Goal: Transaction & Acquisition: Purchase product/service

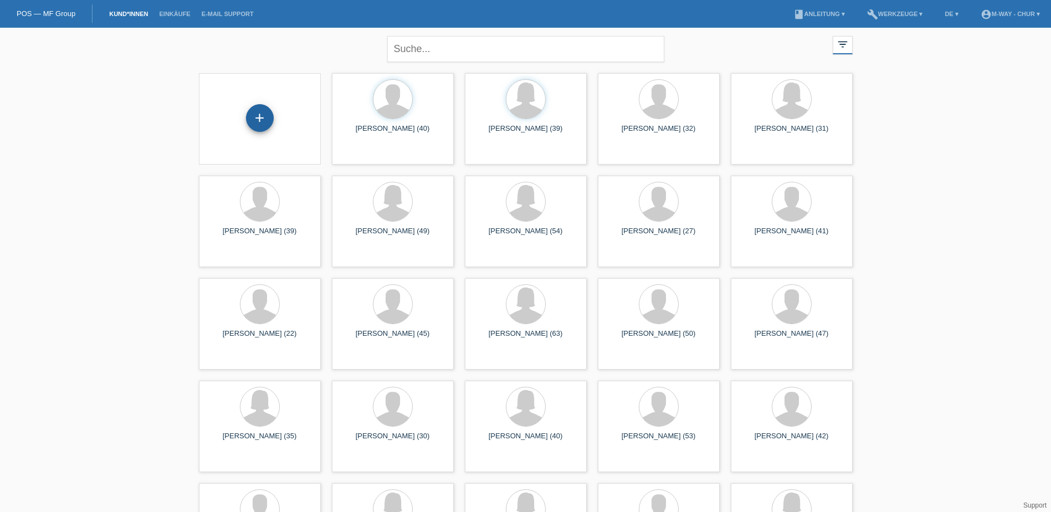
click at [270, 113] on div "+" at bounding box center [259, 118] width 27 height 19
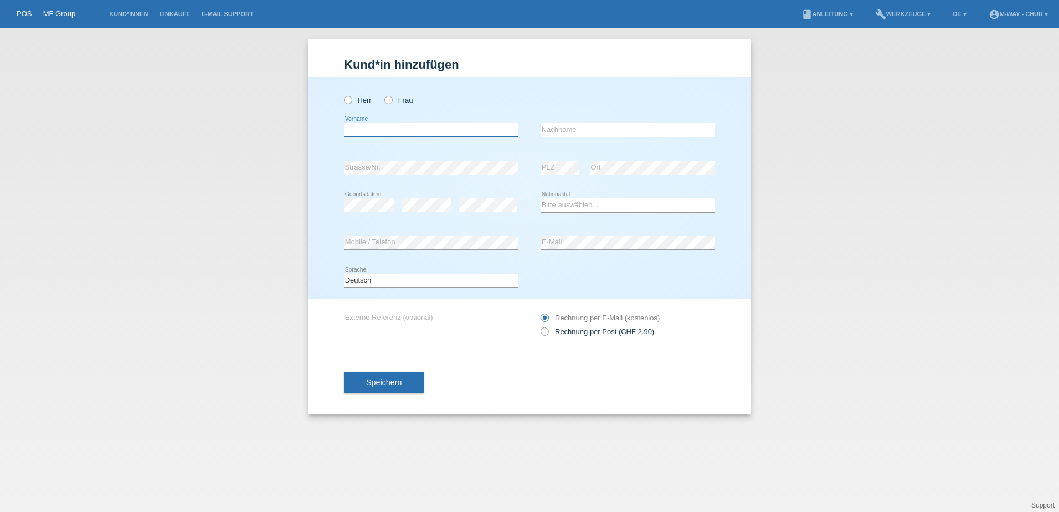
click at [389, 128] on input "text" at bounding box center [431, 130] width 174 height 14
type input "Hans Jörg"
click at [342, 94] on icon at bounding box center [342, 94] width 0 height 0
click at [348, 102] on input "Herr" at bounding box center [347, 99] width 7 height 7
radio input "true"
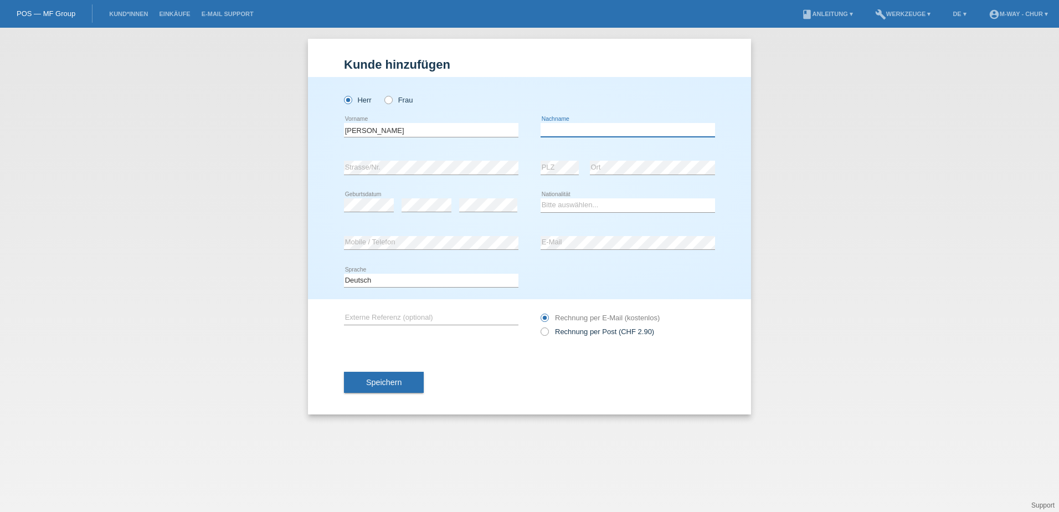
click at [554, 128] on input "text" at bounding box center [628, 130] width 174 height 14
type input "Dönz"
click at [367, 132] on input "Hans Jörg" at bounding box center [431, 130] width 174 height 14
type input "[PERSON_NAME]"
click at [587, 206] on select "Bitte auswählen... Schweiz Deutschland Liechtenstein Österreich ------------ Af…" at bounding box center [628, 204] width 174 height 13
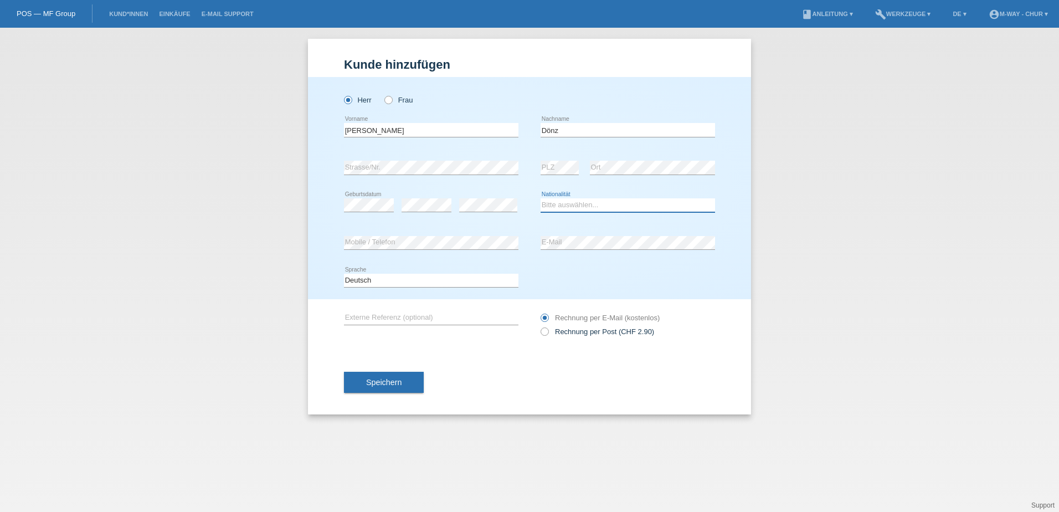
select select "CH"
click at [541, 198] on select "Bitte auswählen... Schweiz Deutschland Liechtenstein Österreich ------------ Af…" at bounding box center [628, 204] width 174 height 13
click at [367, 373] on button "Speichern" at bounding box center [384, 382] width 80 height 21
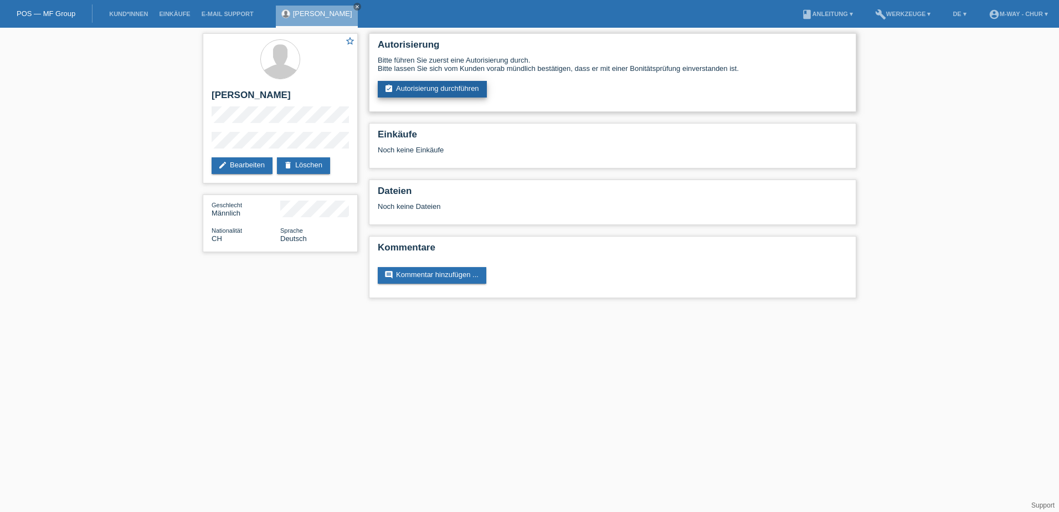
click at [473, 83] on link "assignment_turned_in Autorisierung durchführen" at bounding box center [432, 89] width 109 height 17
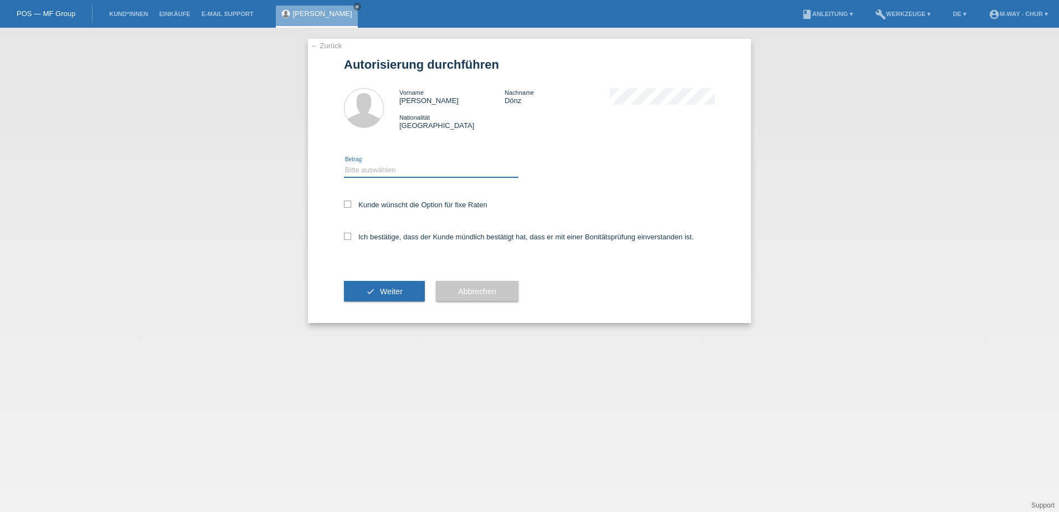
click at [421, 172] on select "Bitte auswählen CHF 1.00 - CHF 499.00 CHF 500.00 - CHF 1'999.00 CHF 2'000.00 - …" at bounding box center [431, 169] width 174 height 13
select select "3"
click at [344, 163] on select "Bitte auswählen CHF 1.00 - CHF 499.00 CHF 500.00 - CHF 1'999.00 CHF 2'000.00 - …" at bounding box center [431, 169] width 174 height 13
click at [400, 203] on label "Kunde wünscht die Option für fixe Raten" at bounding box center [415, 204] width 143 height 8
click at [351, 203] on input "Kunde wünscht die Option für fixe Raten" at bounding box center [347, 203] width 7 height 7
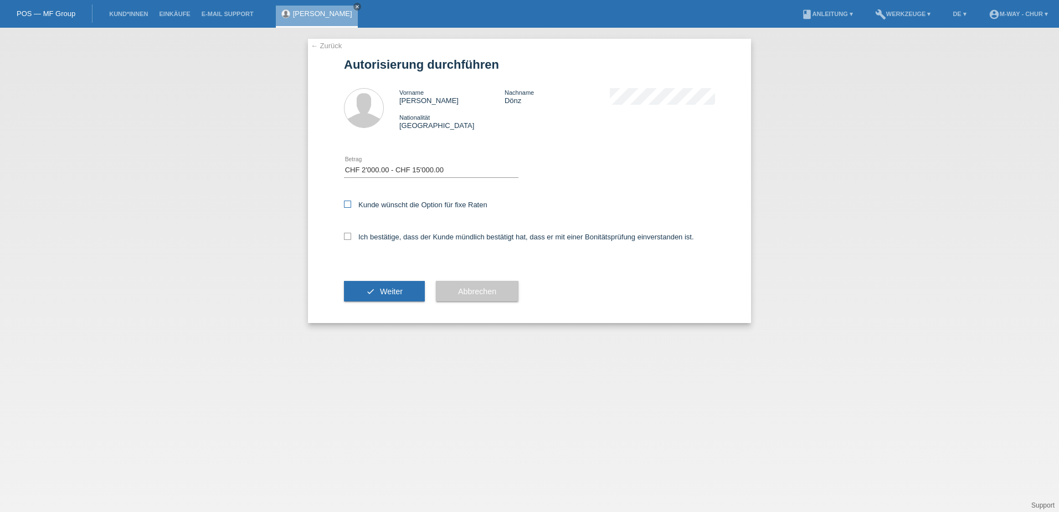
checkbox input "true"
click at [397, 241] on div "Ich bestätige, dass der Kunde mündlich bestätigt hat, dass er mit einer Bonität…" at bounding box center [529, 241] width 371 height 38
click at [395, 235] on label "Ich bestätige, dass der Kunde mündlich bestätigt hat, dass er mit einer Bonität…" at bounding box center [519, 237] width 350 height 8
click at [351, 235] on input "Ich bestätige, dass der Kunde mündlich bestätigt hat, dass er mit einer Bonität…" at bounding box center [347, 236] width 7 height 7
checkbox input "true"
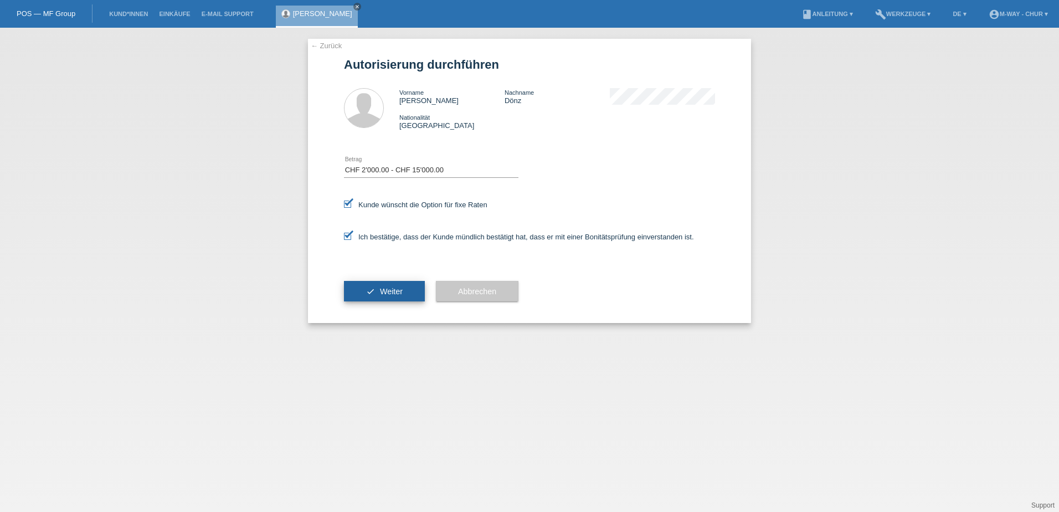
click at [389, 284] on button "check Weiter" at bounding box center [384, 291] width 81 height 21
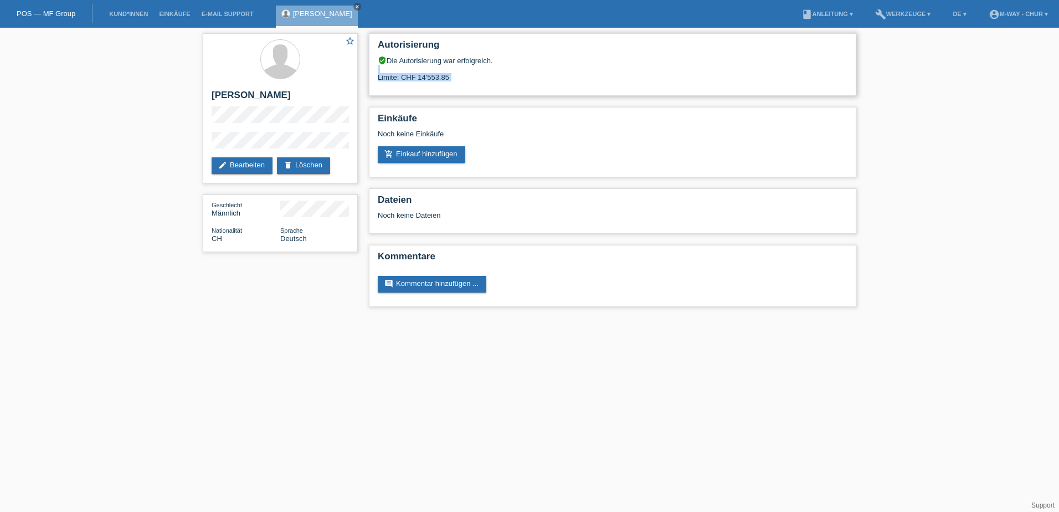
drag, startPoint x: 449, startPoint y: 74, endPoint x: 420, endPoint y: 83, distance: 30.1
click at [420, 83] on div "Autorisierung verified_user Die Autorisierung war erfolgreich. Limite: CHF 14'5…" at bounding box center [612, 64] width 487 height 63
drag, startPoint x: 420, startPoint y: 83, endPoint x: 532, endPoint y: 81, distance: 111.9
click at [532, 81] on div "Limite: CHF 14'553.85" at bounding box center [613, 73] width 470 height 17
click at [543, 81] on div "Limite: CHF 14'553.85" at bounding box center [613, 73] width 470 height 17
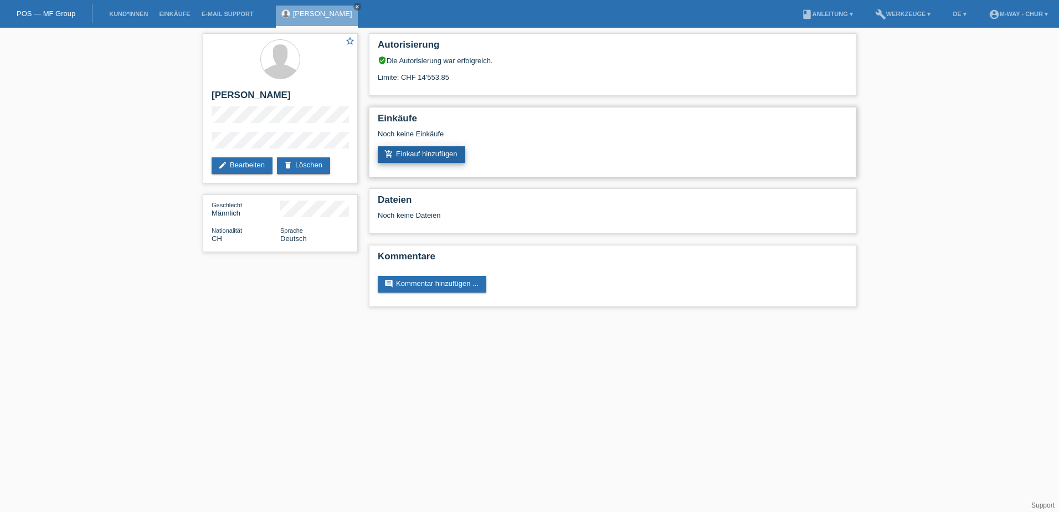
click at [406, 148] on link "add_shopping_cart Einkauf hinzufügen" at bounding box center [421, 154] width 87 height 17
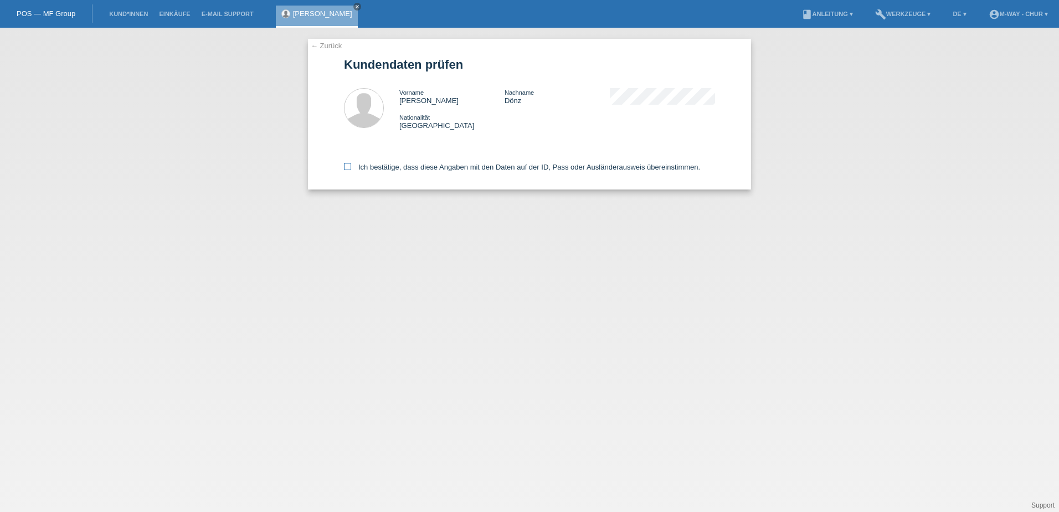
click at [347, 168] on icon at bounding box center [347, 166] width 7 height 7
click at [347, 168] on input "Ich bestätige, dass diese Angaben mit den Daten auf der ID, Pass oder Ausländer…" at bounding box center [347, 166] width 7 height 7
checkbox input "true"
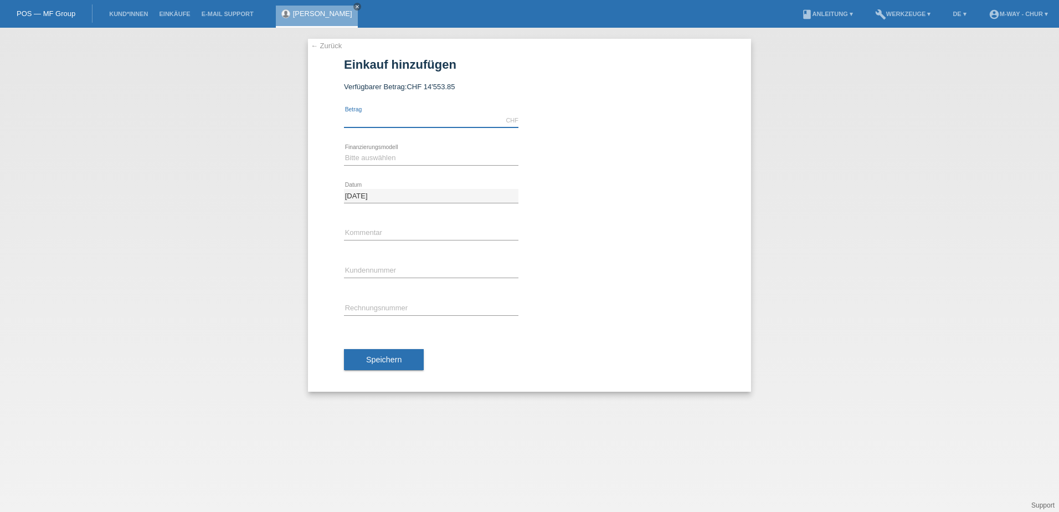
click at [365, 119] on input "text" at bounding box center [431, 121] width 174 height 14
type input "6000.00"
click at [379, 162] on select "Bitte auswählen Fixe Raten Kauf auf Rechnung mit Teilzahlungsoption" at bounding box center [431, 157] width 174 height 13
select select "77"
click at [344, 151] on select "Bitte auswählen Fixe Raten Kauf auf Rechnung mit Teilzahlungsoption" at bounding box center [431, 157] width 174 height 13
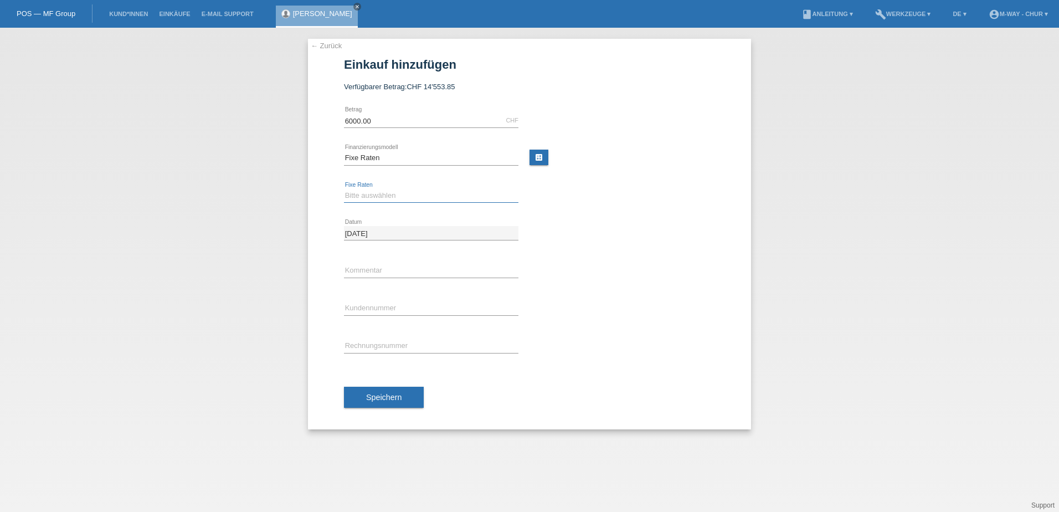
click at [375, 189] on select "Bitte auswählen 4 Raten 5 Raten 6 Raten 7 Raten 8 Raten 9 Raten 10 Raten 11 Rat…" at bounding box center [431, 195] width 174 height 13
select select "172"
click at [344, 189] on select "Bitte auswählen 4 Raten 5 Raten 6 Raten 7 Raten 8 Raten 9 Raten 10 Raten 11 Rat…" at bounding box center [431, 195] width 174 height 13
click at [368, 274] on input "text" at bounding box center [431, 271] width 174 height 14
type input "31167/17"
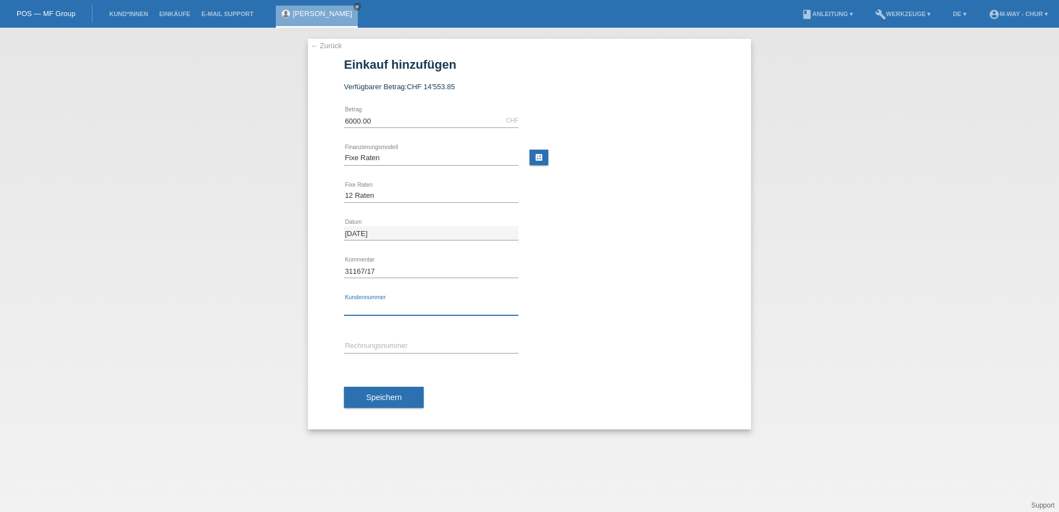
click at [431, 305] on input "text" at bounding box center [431, 308] width 174 height 14
type input "K173121"
click at [382, 267] on input "31167/17" at bounding box center [431, 271] width 174 height 14
drag, startPoint x: 381, startPoint y: 267, endPoint x: 366, endPoint y: 267, distance: 15.0
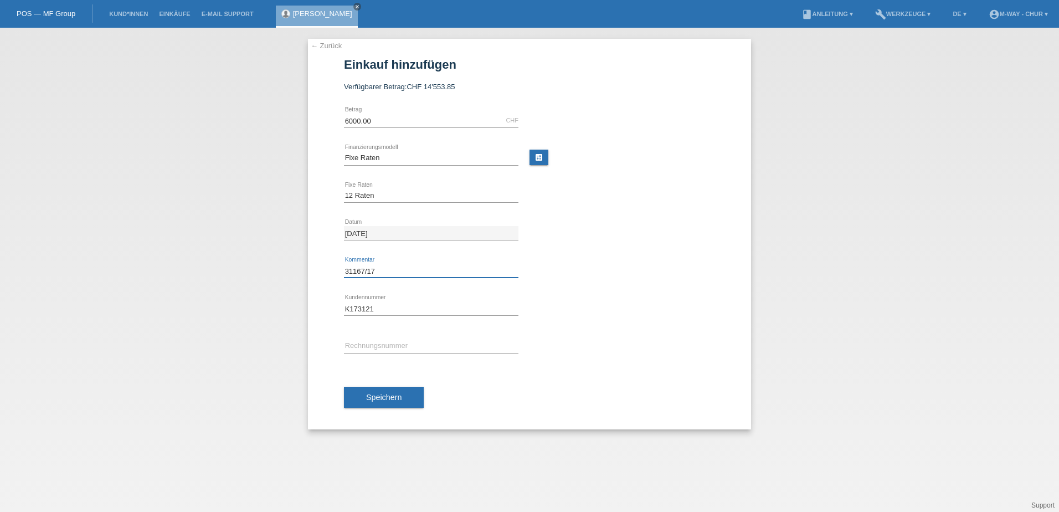
click at [366, 267] on input "31167/17" at bounding box center [431, 271] width 174 height 14
click at [374, 350] on input "text" at bounding box center [431, 346] width 174 height 14
paste input "31167/17"
type input "31167/17"
click at [563, 326] on div "K173121 error Kundennummer" at bounding box center [529, 309] width 371 height 38
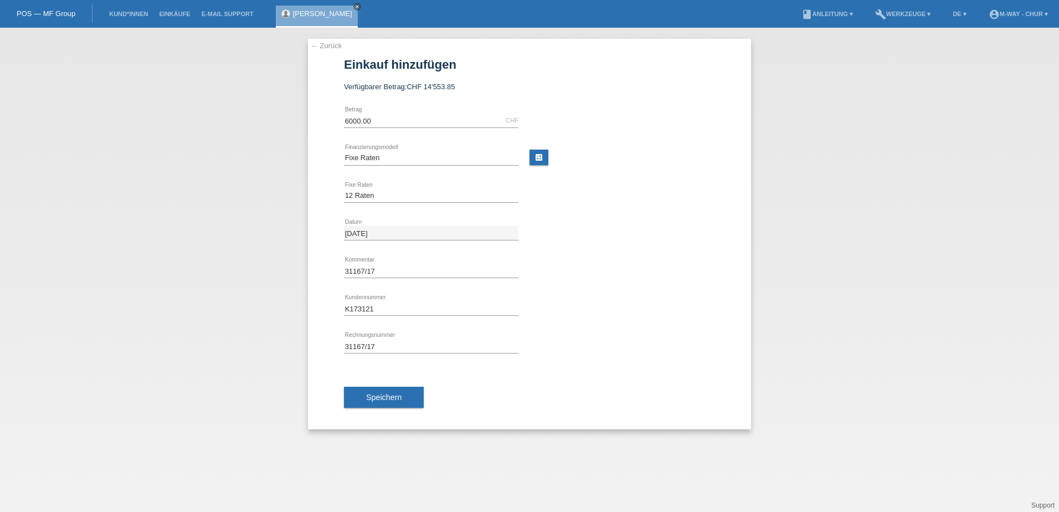
click at [406, 390] on button "Speichern" at bounding box center [384, 397] width 80 height 21
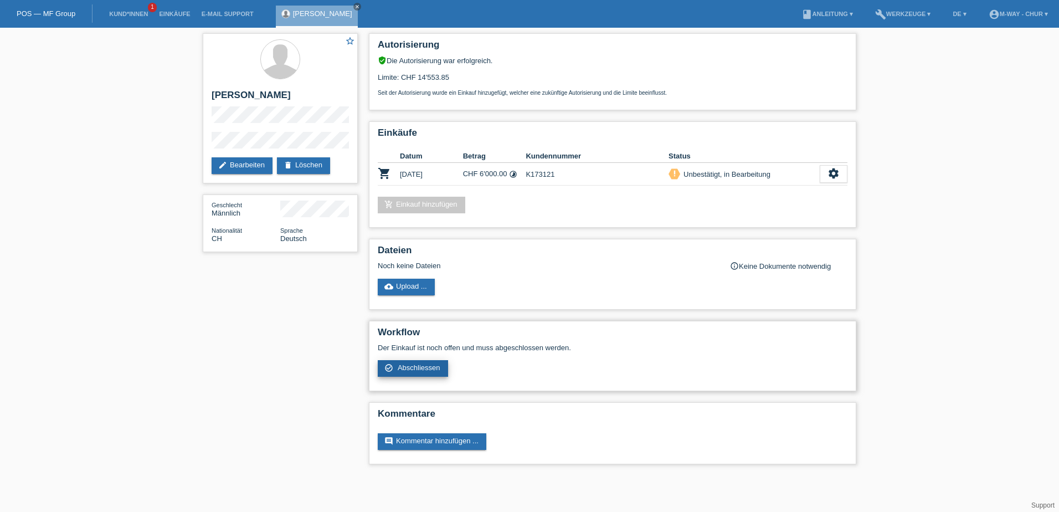
click at [434, 361] on link "check_circle_outline Abschliessen" at bounding box center [413, 368] width 70 height 17
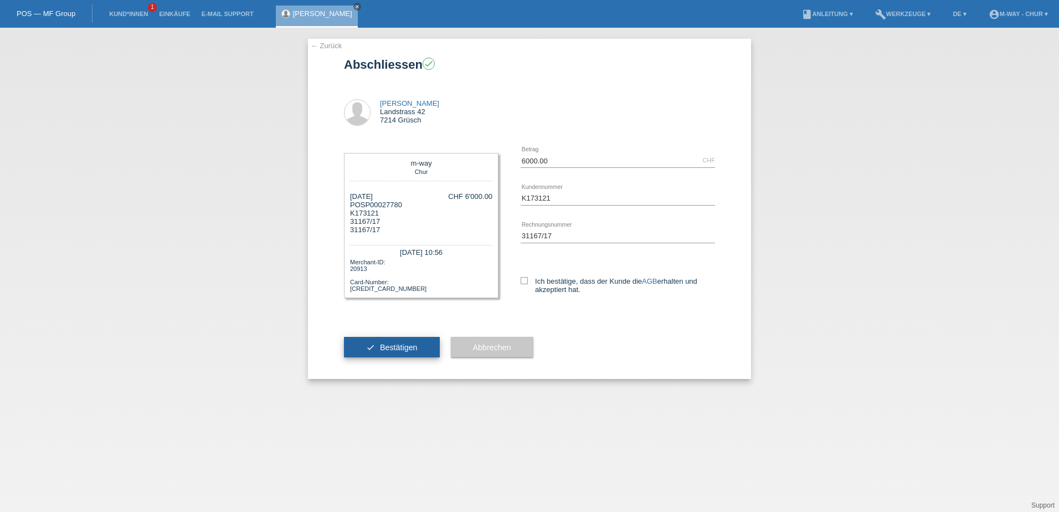
click at [389, 343] on span "Bestätigen" at bounding box center [399, 347] width 38 height 9
click at [524, 281] on icon at bounding box center [524, 280] width 7 height 7
click at [524, 281] on input "Ich bestätige, dass der Kunde die AGB erhalten und akzeptiert hat." at bounding box center [524, 280] width 7 height 7
checkbox input "true"
click at [381, 348] on span "Bestätigen" at bounding box center [399, 347] width 38 height 9
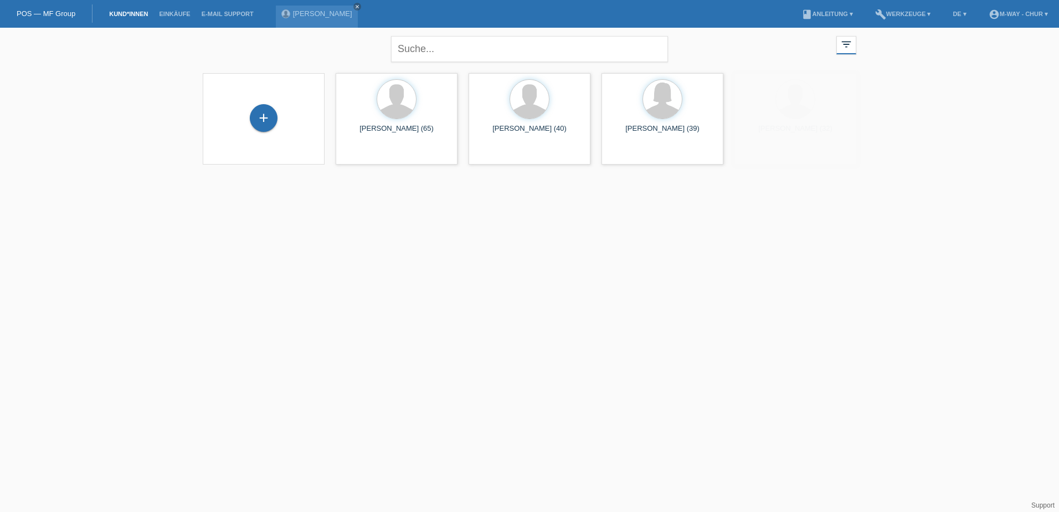
click at [143, 151] on div "close filter_list view_module Alle Kund*innen anzeigen star Markierte [PERSON_N…" at bounding box center [529, 103] width 1059 height 151
